Goal: Information Seeking & Learning: Learn about a topic

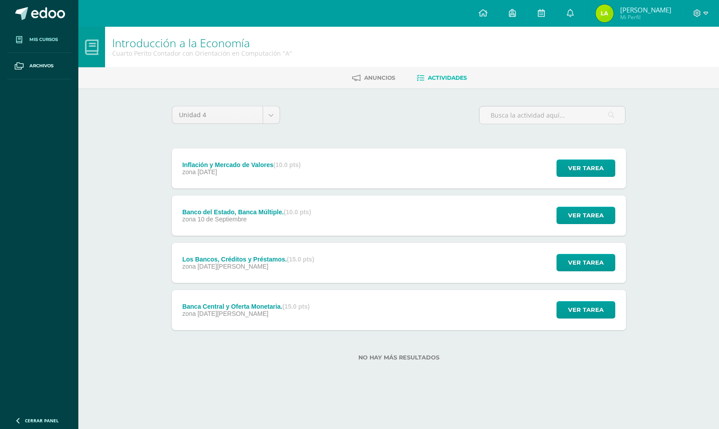
click at [54, 21] on link at bounding box center [39, 13] width 78 height 27
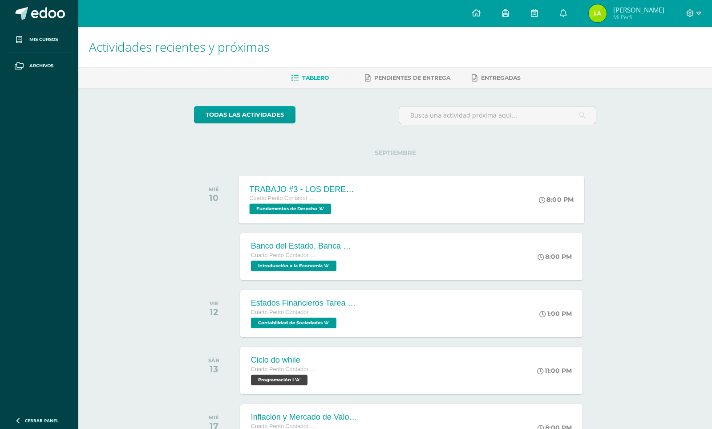
click at [319, 207] on span "Fundamentos de Derecho 'A'" at bounding box center [290, 208] width 82 height 11
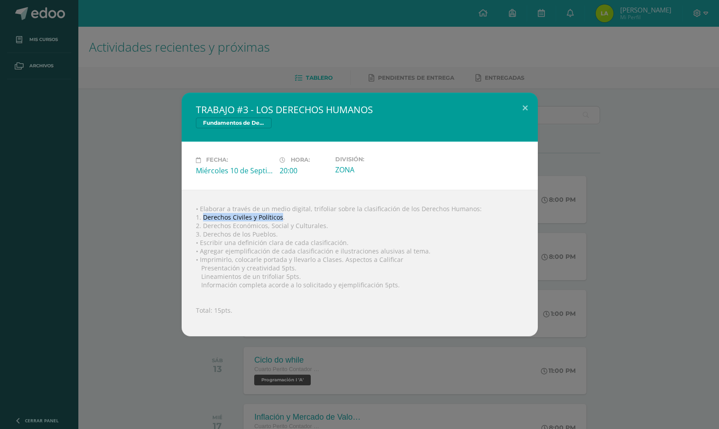
drag, startPoint x: 202, startPoint y: 215, endPoint x: 282, endPoint y: 218, distance: 80.2
click at [282, 218] on div "• Elaborar a través de un medio digital, trifoliar sobre la clasificación de lo…" at bounding box center [360, 263] width 356 height 146
click at [268, 243] on div "• Elaborar a través de un medio digital, trifoliar sobre la clasificación de lo…" at bounding box center [360, 263] width 356 height 146
drag, startPoint x: 203, startPoint y: 226, endPoint x: 326, endPoint y: 227, distance: 122.9
click at [326, 227] on div "• Elaborar a través de un medio digital, trifoliar sobre la clasificación de lo…" at bounding box center [360, 263] width 356 height 146
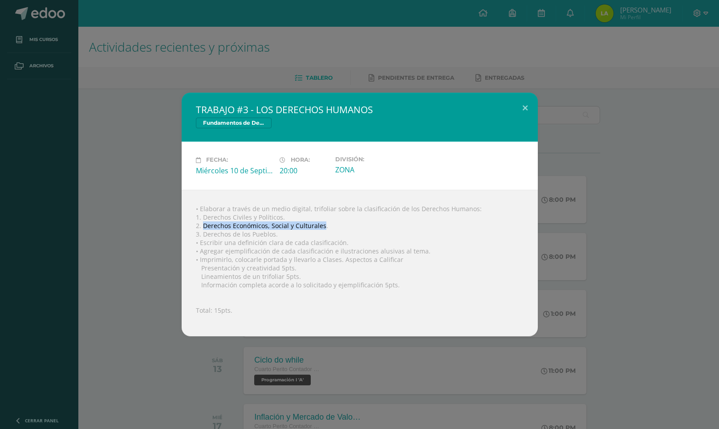
copy div "Derechos Económicos, Social y Culturales"
drag, startPoint x: 204, startPoint y: 234, endPoint x: 275, endPoint y: 235, distance: 70.8
click at [275, 235] on div "• Elaborar a través de un medio digital, trifoliar sobre la clasificación de lo…" at bounding box center [360, 263] width 356 height 146
copy div "Derechos de los Pueblos"
